Goal: Task Accomplishment & Management: Use online tool/utility

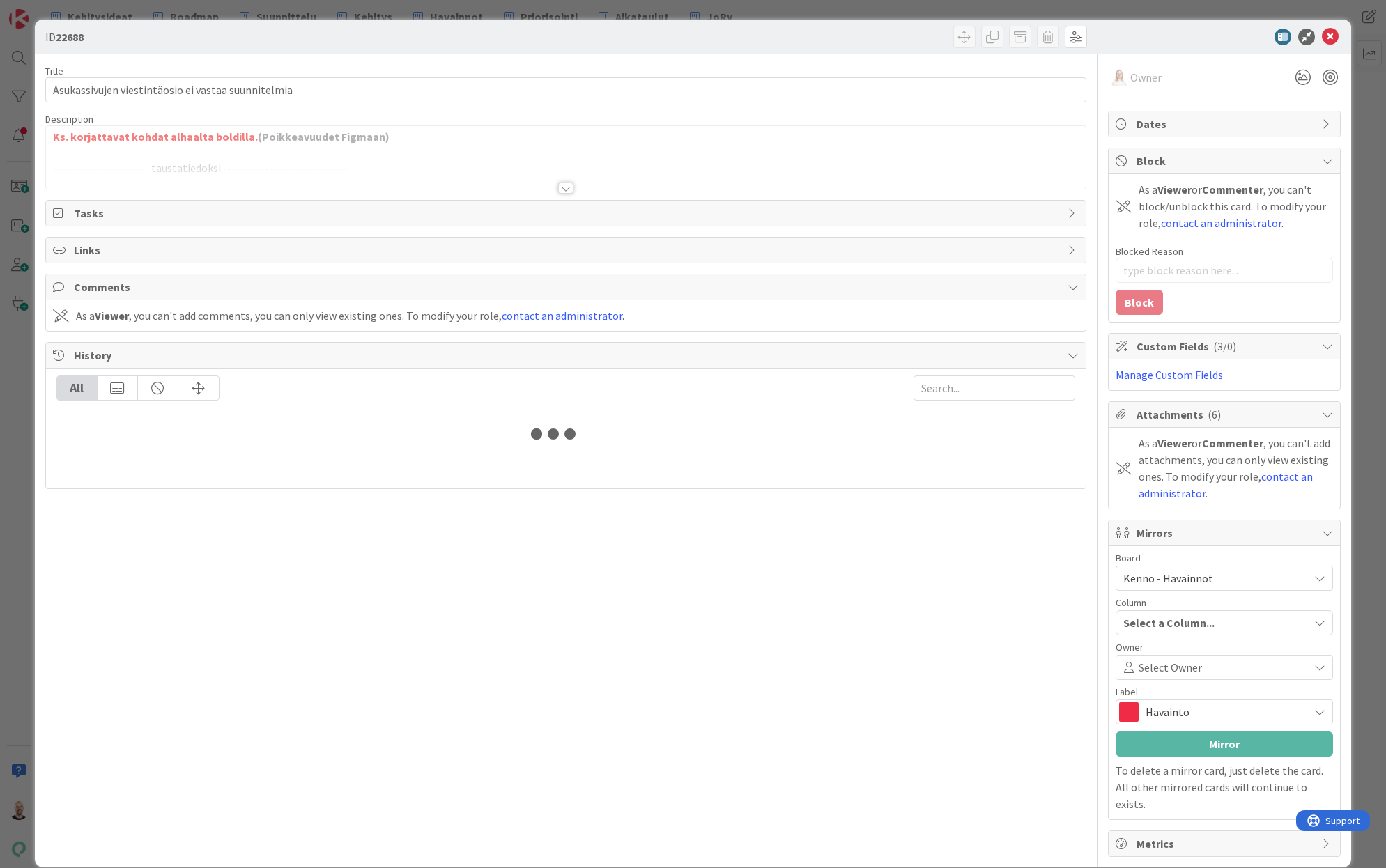
type textarea "x"
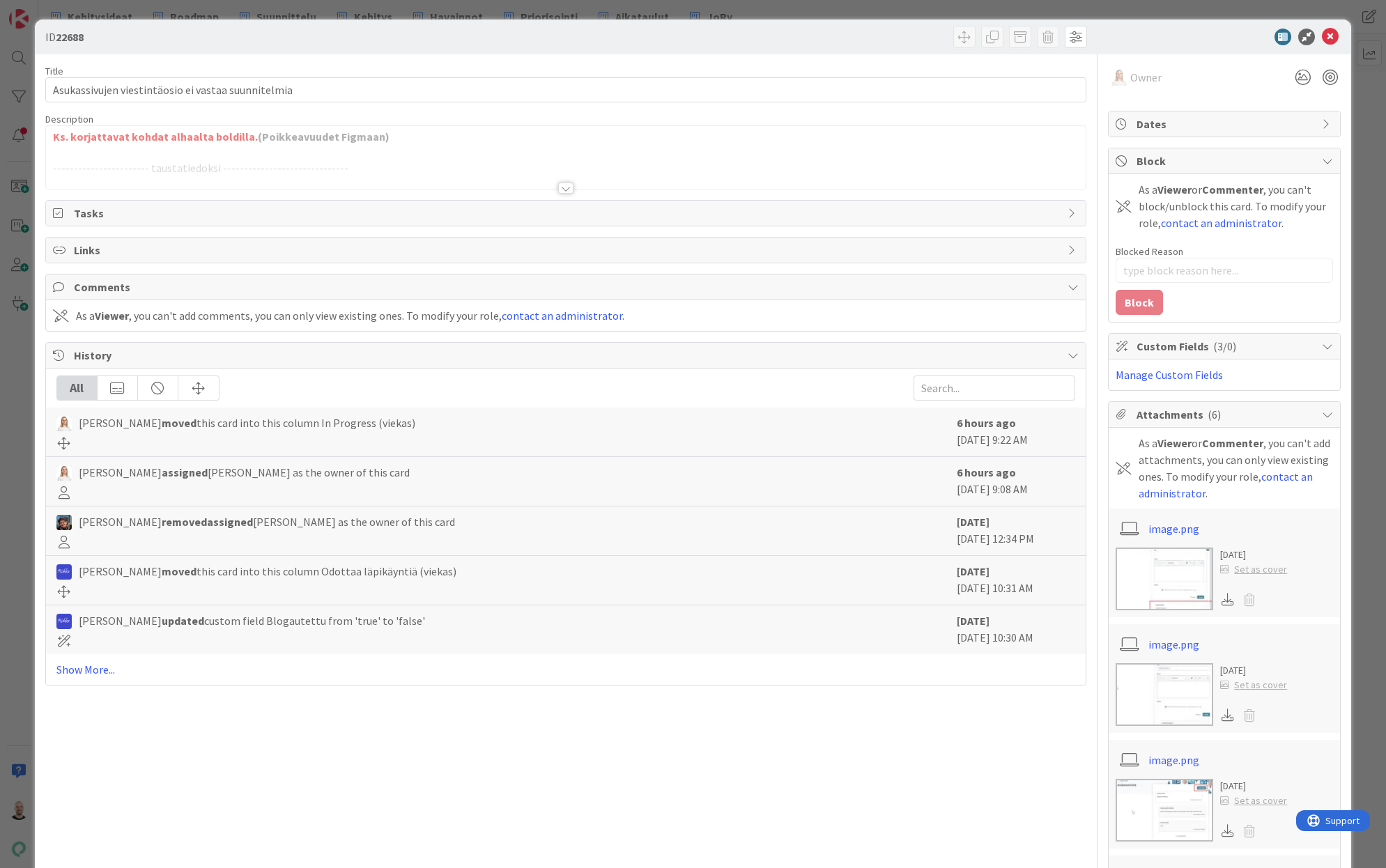
type input "19335"
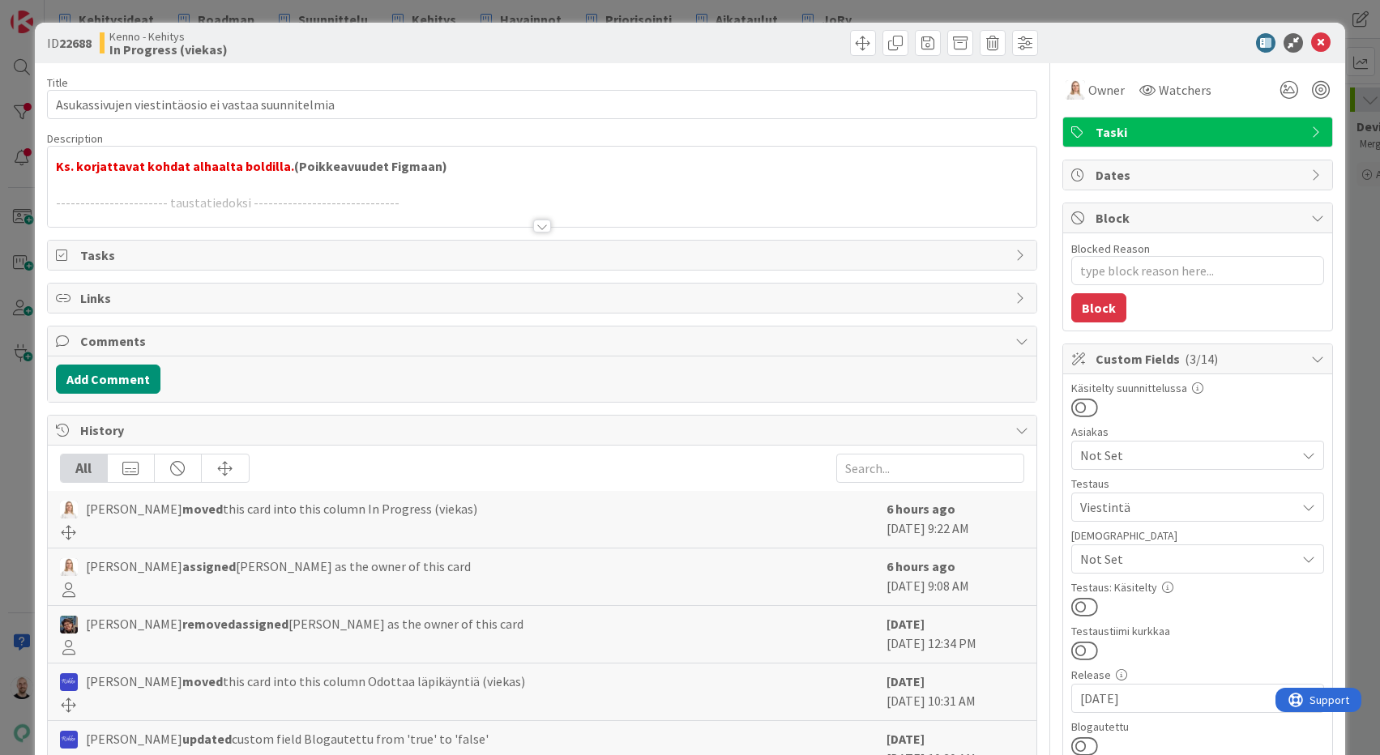
click at [545, 224] on div at bounding box center [542, 226] width 18 height 13
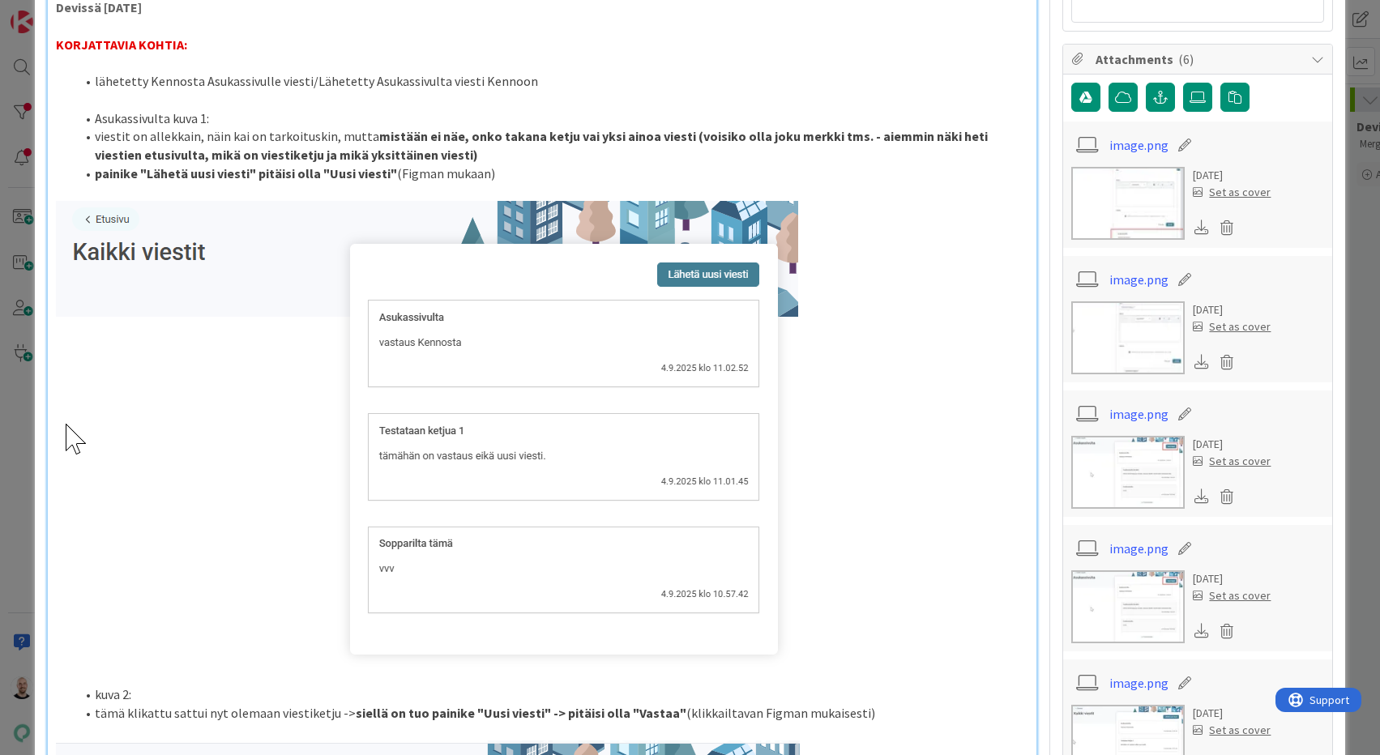
scroll to position [1038, 0]
type textarea "x"
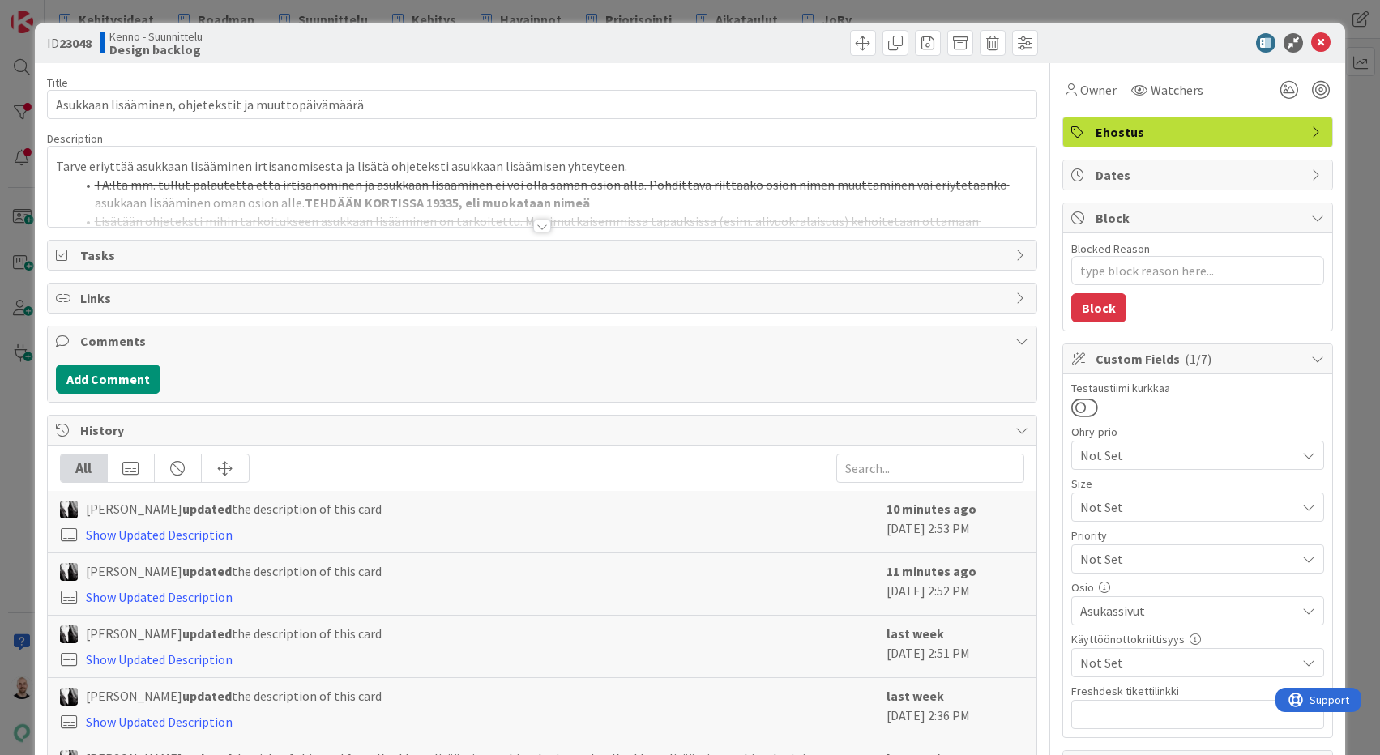
type textarea "x"
click at [537, 226] on div at bounding box center [542, 226] width 18 height 13
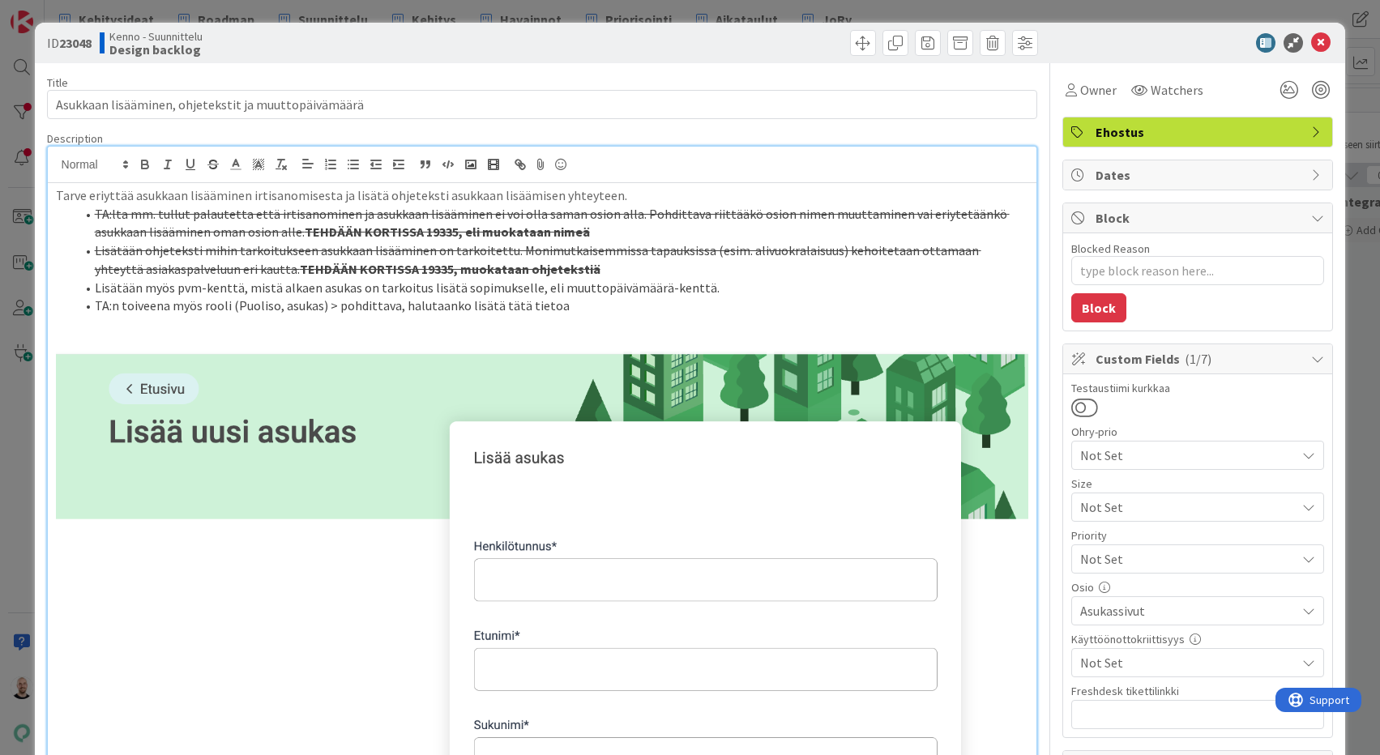
click at [804, 11] on div "ID 23048 Kenno - Suunnittelu Design backlog Title 52 / 128 Asukkaan lisääminen,…" at bounding box center [690, 377] width 1380 height 755
